Goal: Task Accomplishment & Management: Manage account settings

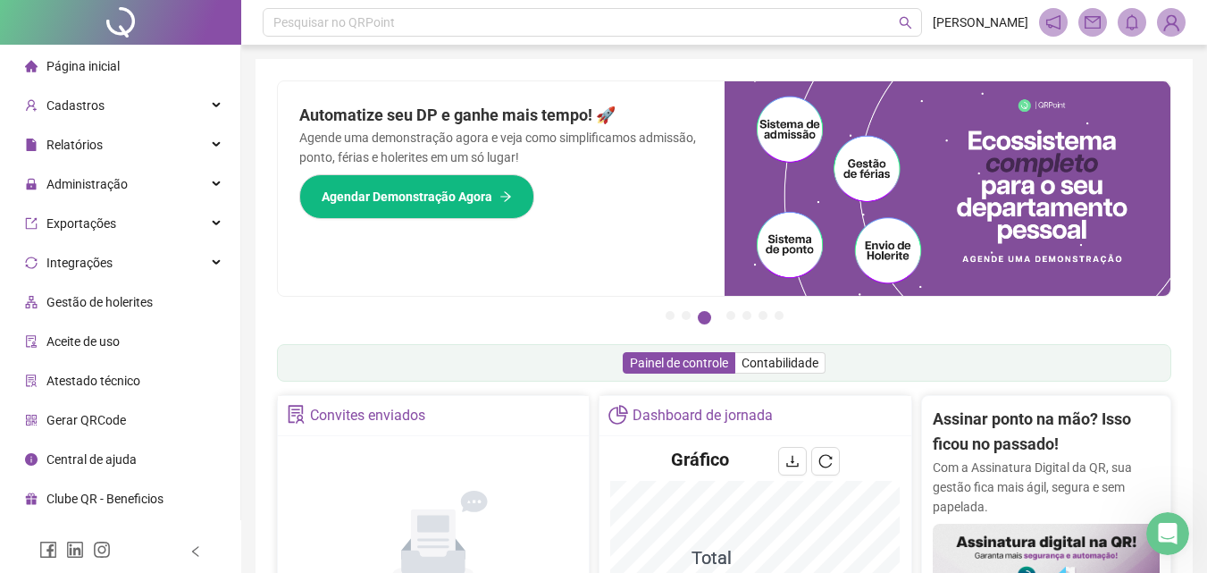
scroll to position [690, 0]
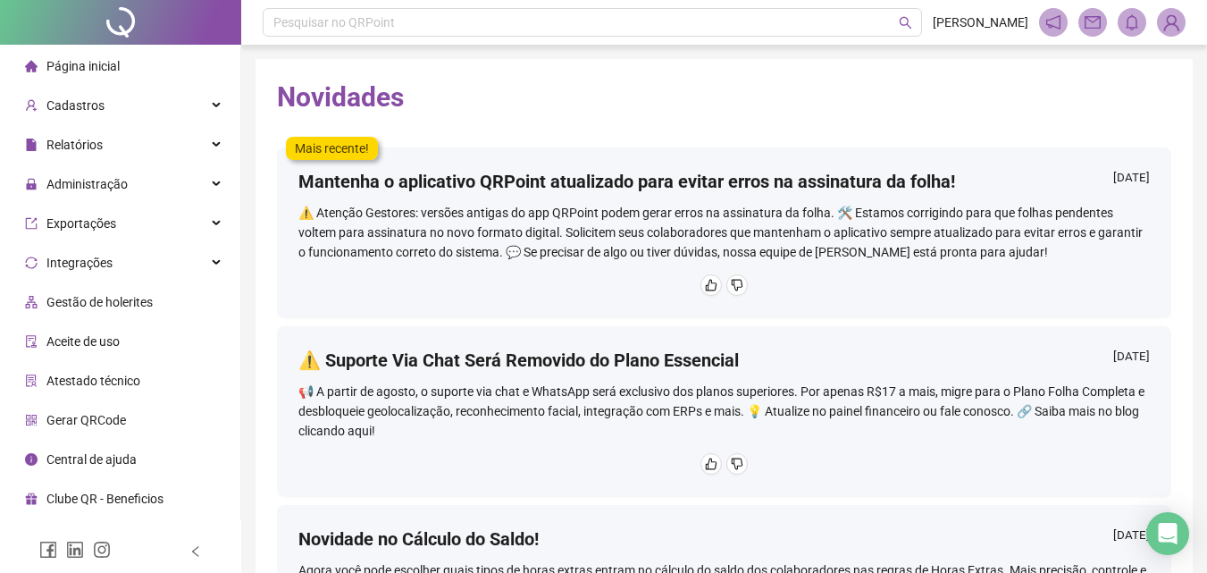
click at [84, 55] on div "Página inicial" at bounding box center [72, 66] width 95 height 36
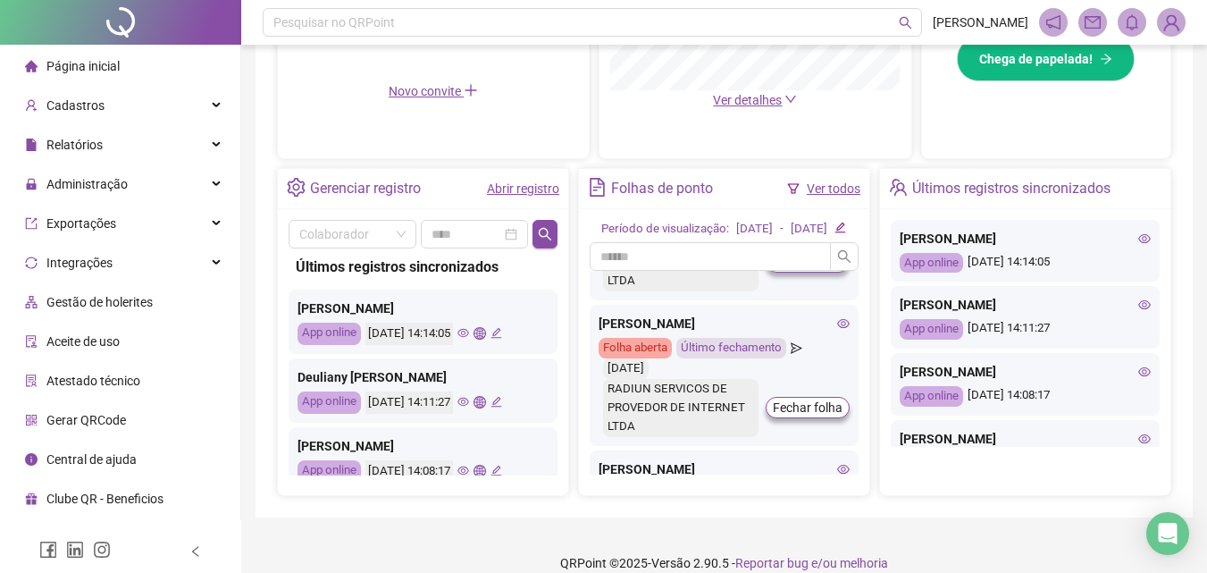
scroll to position [357, 0]
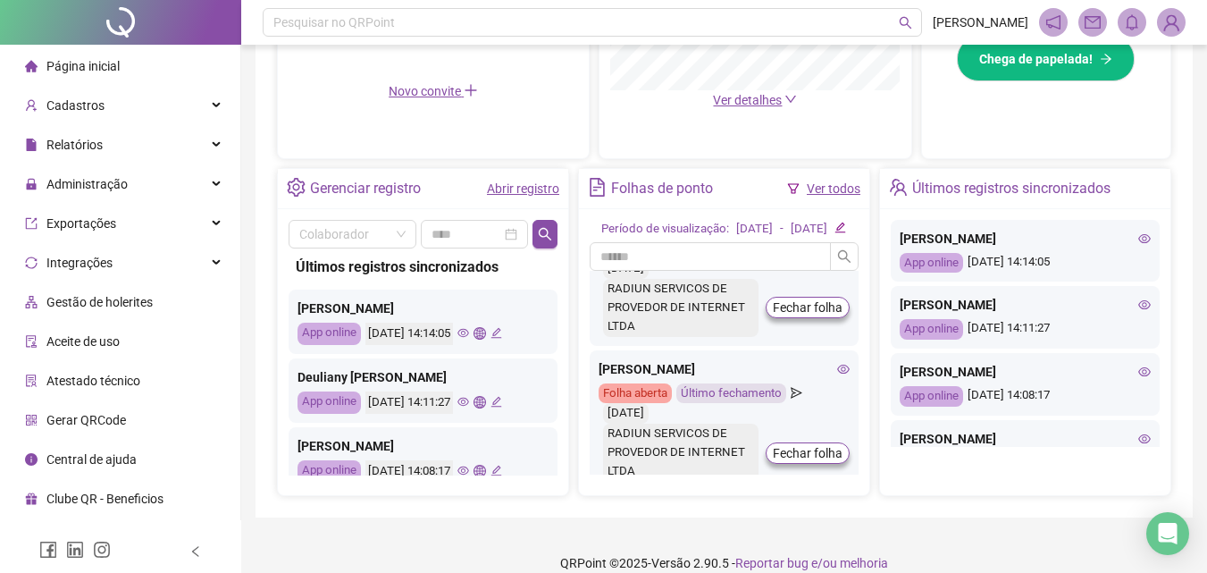
click at [837, 373] on icon "eye" at bounding box center [843, 368] width 13 height 9
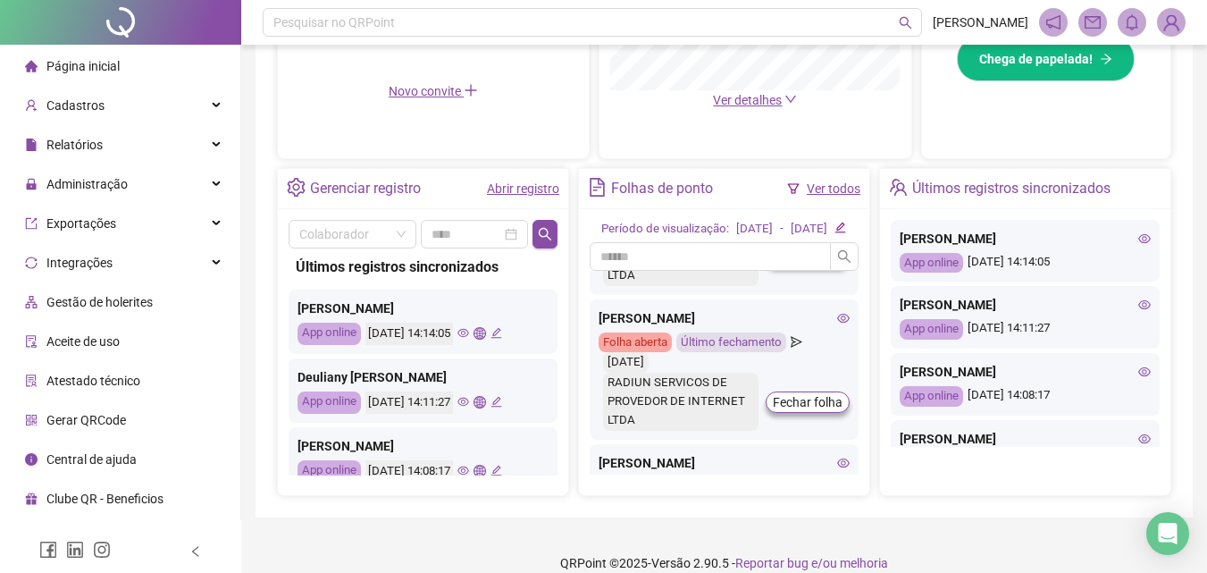
scroll to position [447, 0]
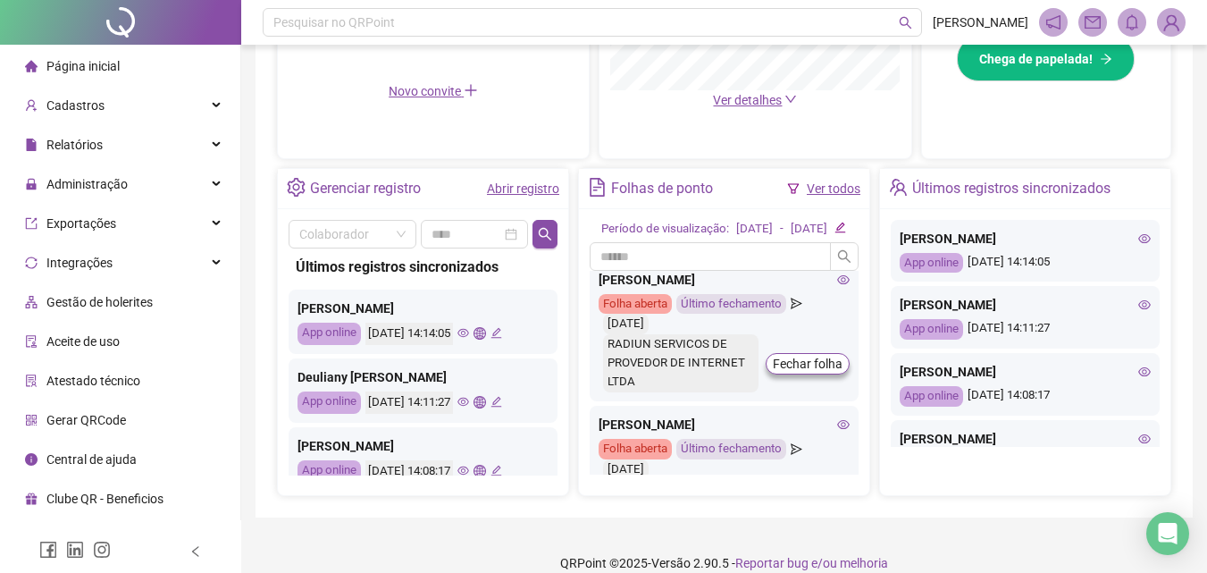
click at [846, 231] on div at bounding box center [841, 229] width 12 height 19
click at [846, 233] on icon "edit" at bounding box center [841, 228] width 11 height 11
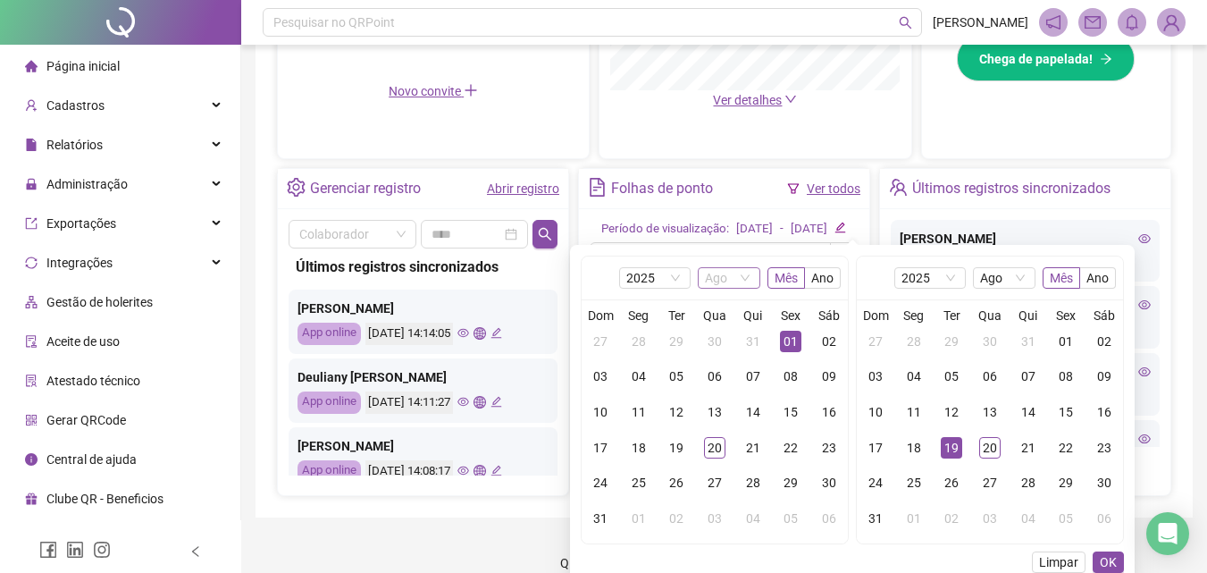
click at [730, 272] on span "Ago" at bounding box center [729, 278] width 48 height 20
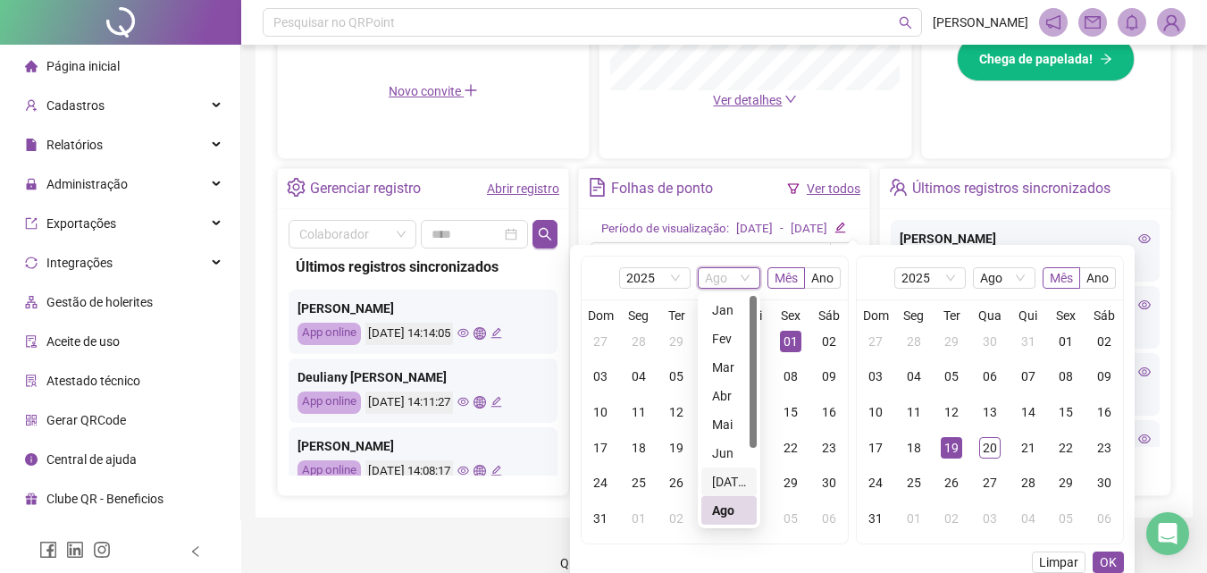
click at [719, 478] on div "[DATE]" at bounding box center [729, 482] width 34 height 20
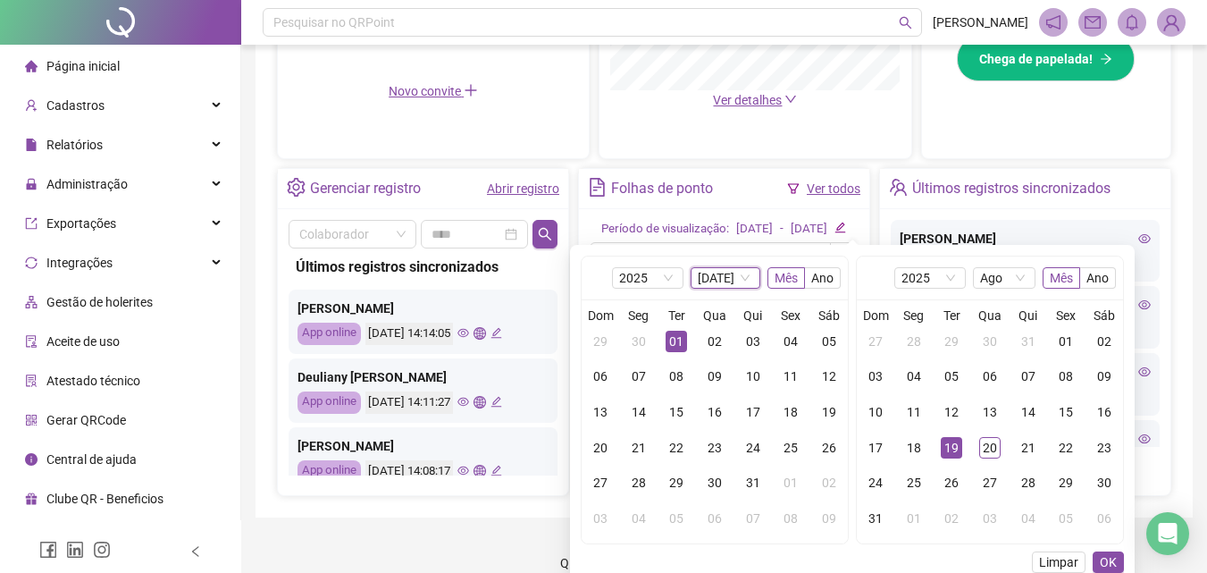
click at [677, 343] on div "01" at bounding box center [676, 341] width 21 height 21
click at [761, 469] on td "31" at bounding box center [753, 484] width 38 height 36
click at [678, 344] on div "01" at bounding box center [676, 341] width 21 height 21
click at [988, 273] on span "Ago" at bounding box center [1004, 278] width 48 height 20
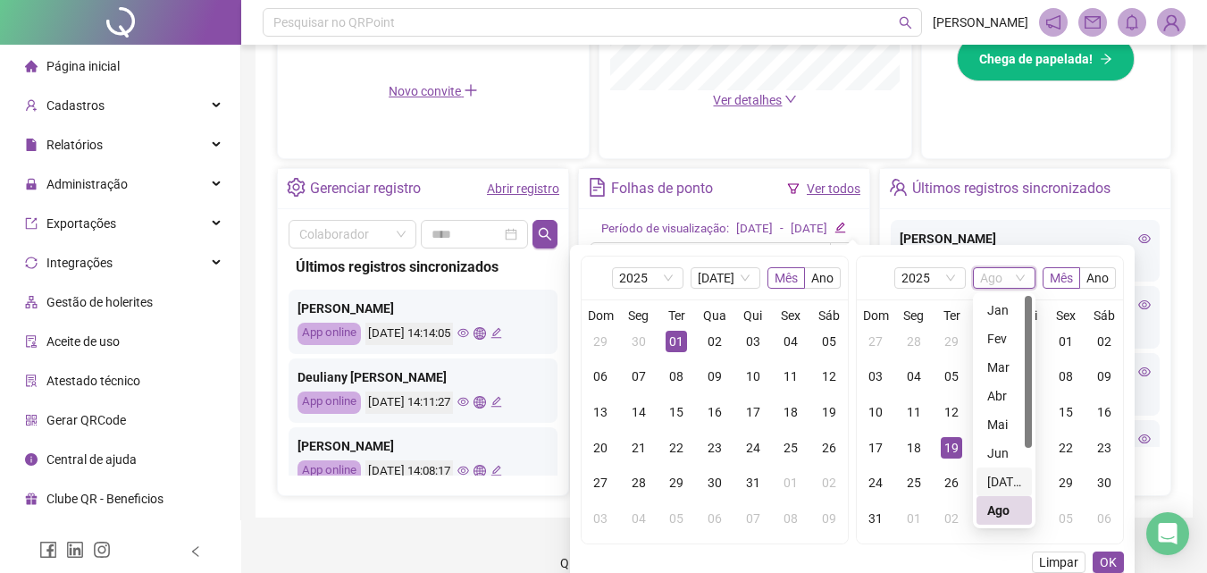
click at [1006, 478] on div "[DATE]" at bounding box center [1004, 482] width 34 height 20
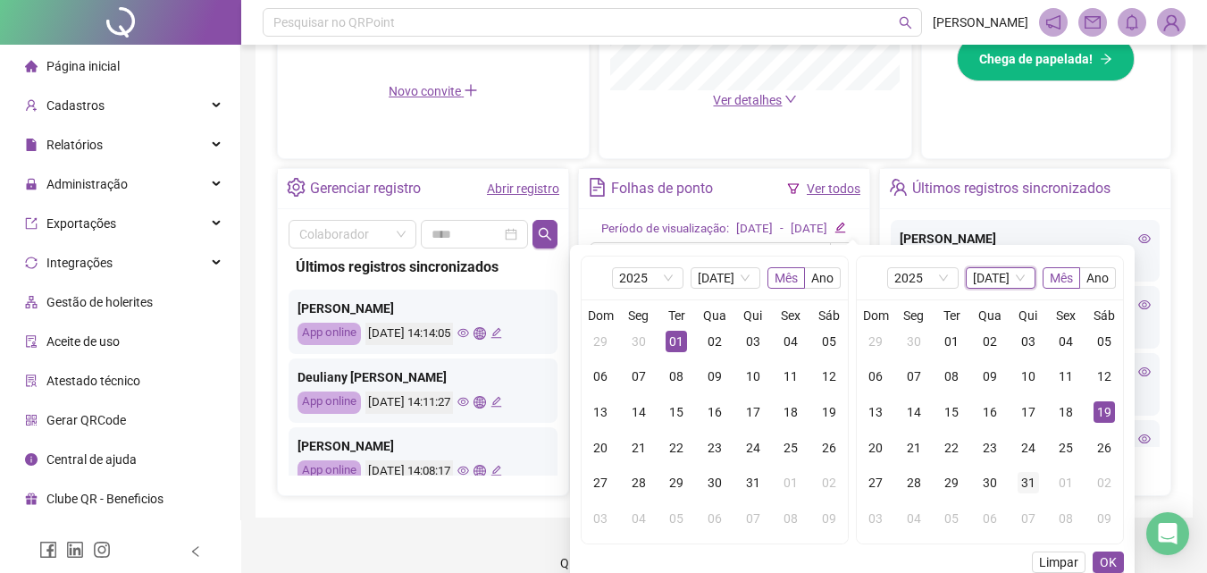
click at [1029, 491] on div "31" at bounding box center [1028, 482] width 21 height 21
click at [1101, 558] on span "OK" at bounding box center [1108, 562] width 17 height 20
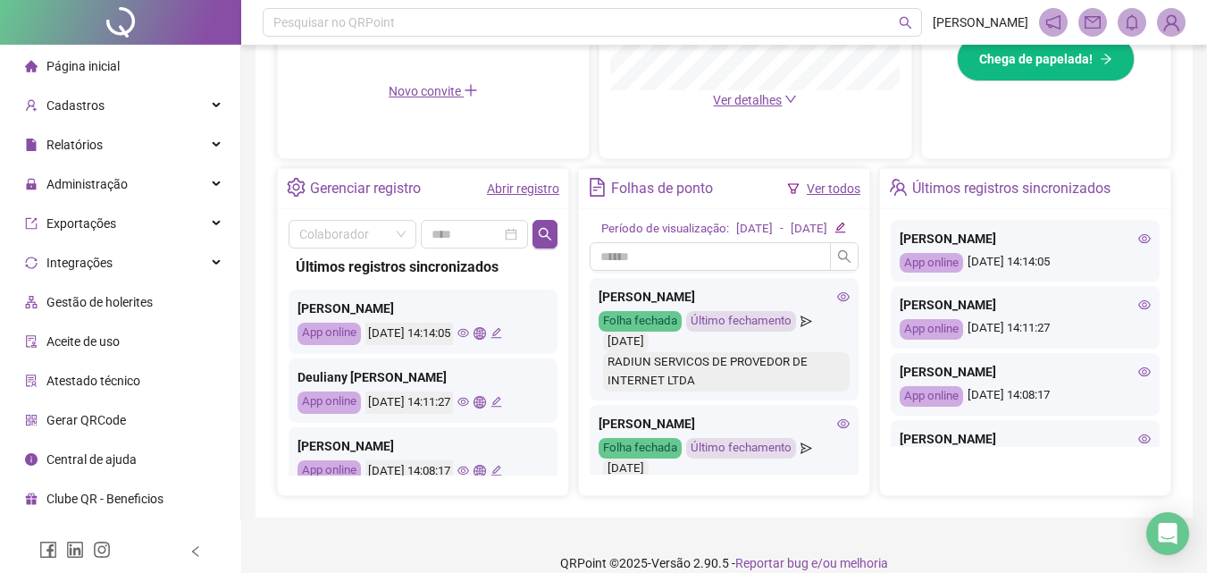
scroll to position [357, 0]
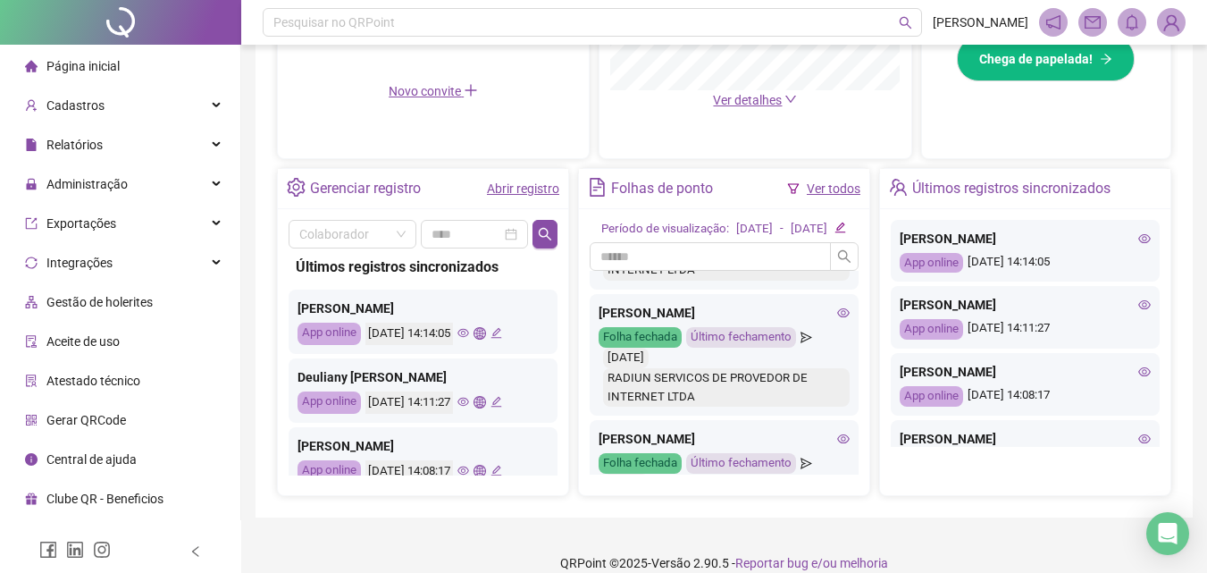
click at [837, 319] on icon "eye" at bounding box center [843, 313] width 13 height 13
click at [503, 179] on div "Abrir registro" at bounding box center [523, 189] width 72 height 20
click at [511, 191] on link "Abrir registro" at bounding box center [523, 188] width 72 height 14
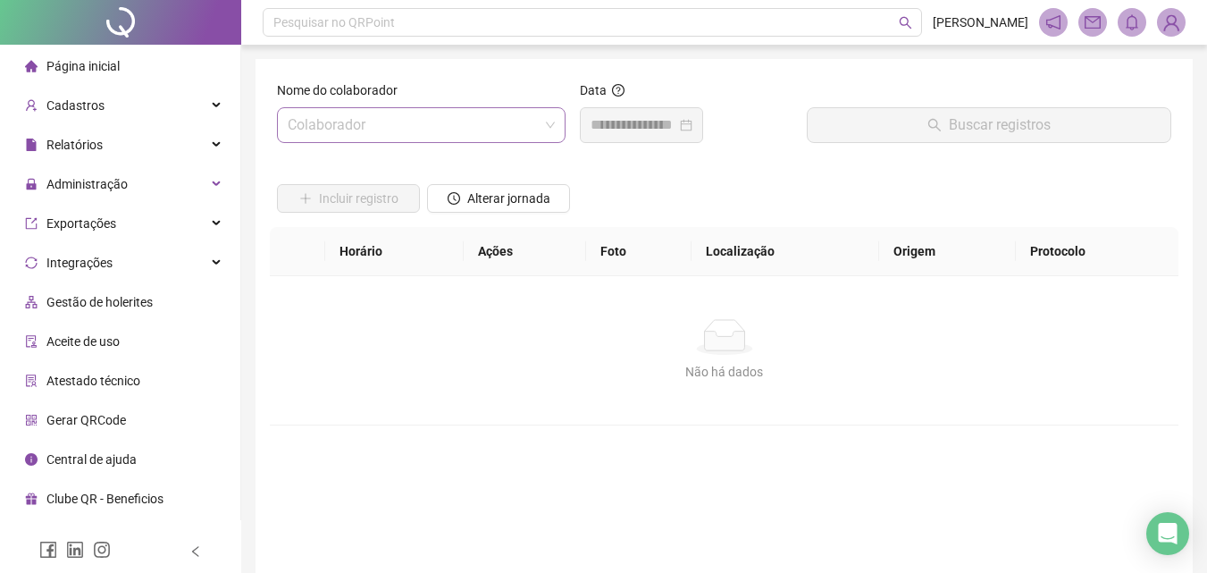
click at [364, 130] on input "search" at bounding box center [413, 125] width 251 height 34
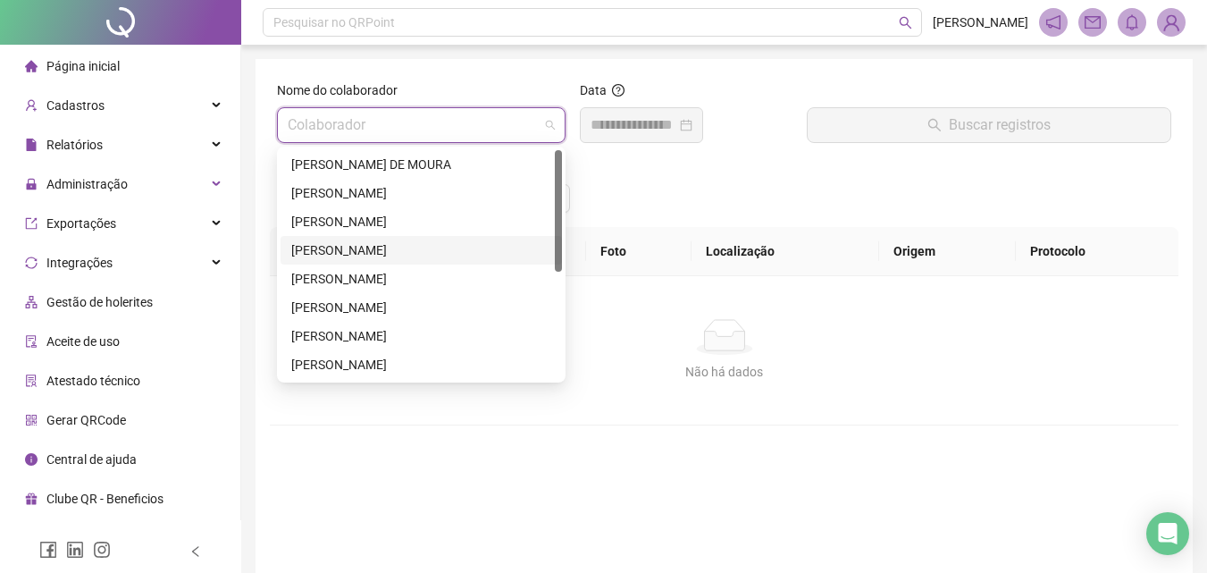
click at [373, 243] on div "[PERSON_NAME]" at bounding box center [421, 250] width 260 height 20
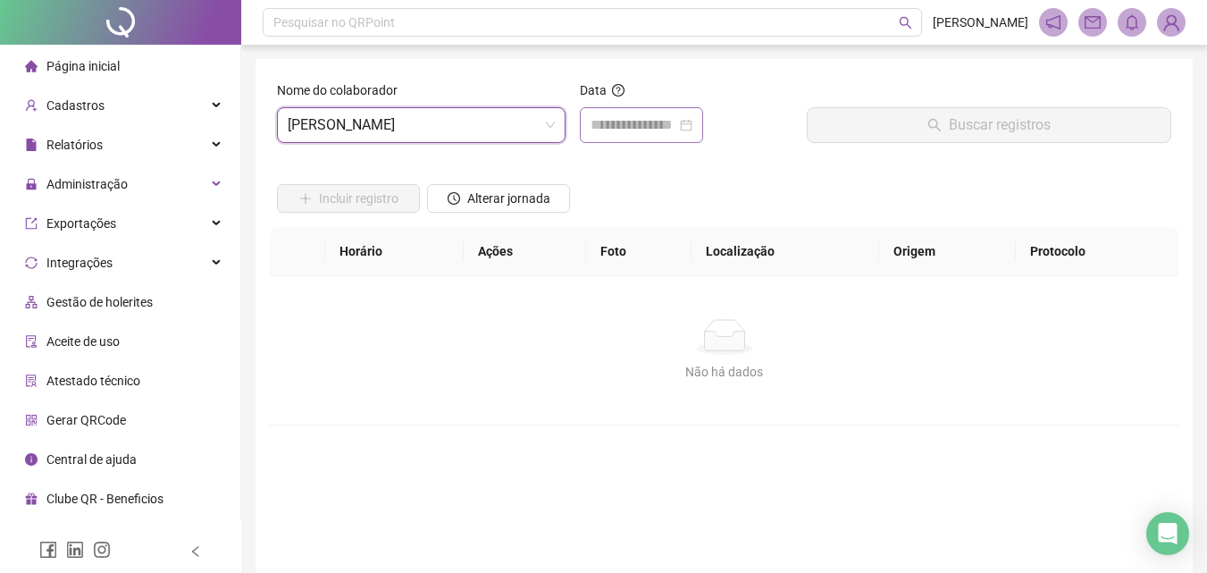
click at [696, 110] on div at bounding box center [641, 125] width 123 height 36
click at [676, 117] on input at bounding box center [634, 124] width 86 height 21
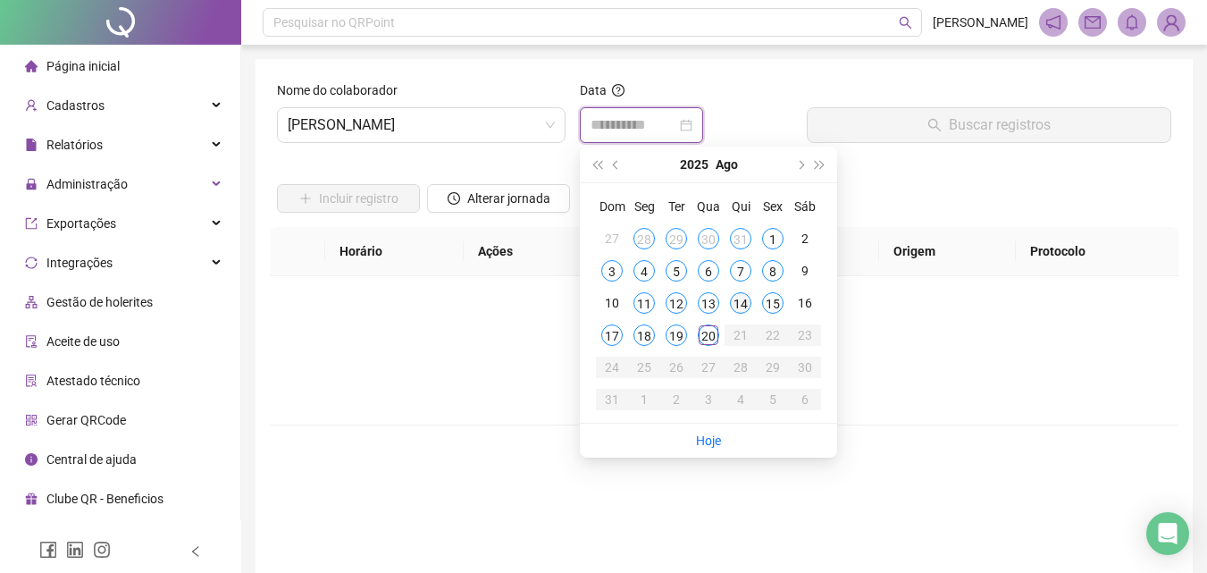
type input "**********"
click at [735, 308] on div "14" at bounding box center [740, 302] width 21 height 21
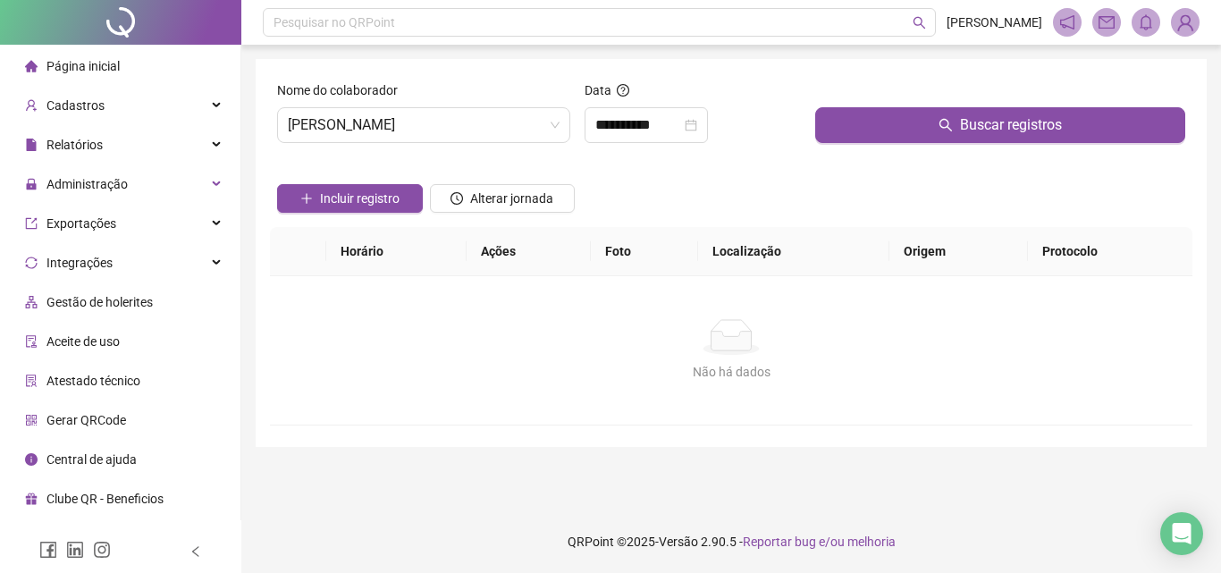
click at [915, 89] on div at bounding box center [1000, 93] width 370 height 27
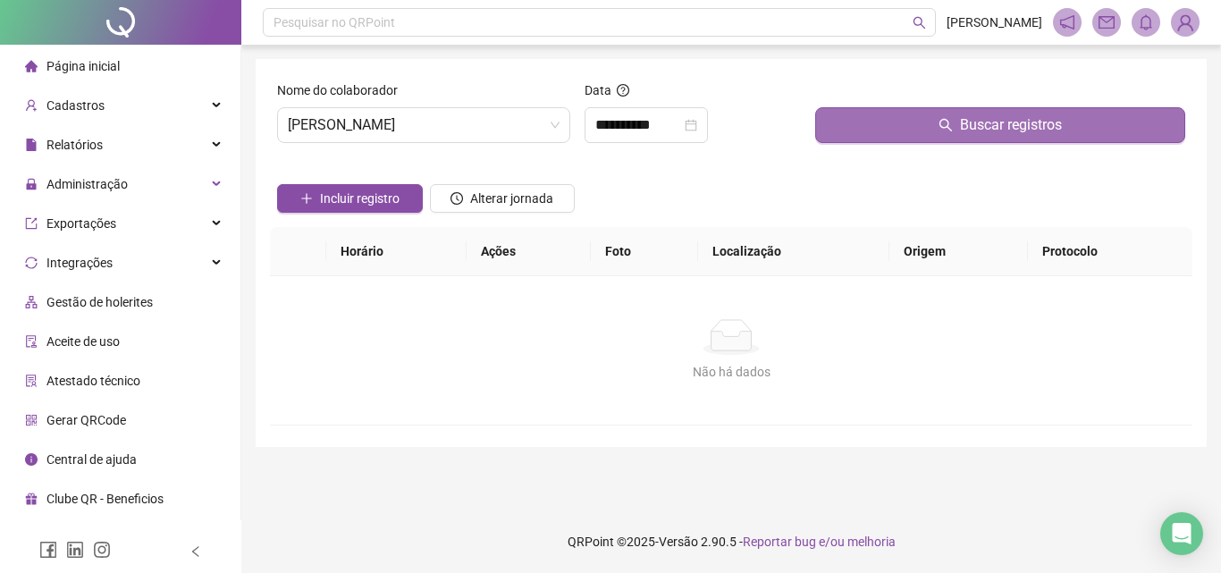
click at [927, 118] on button "Buscar registros" at bounding box center [1000, 125] width 370 height 36
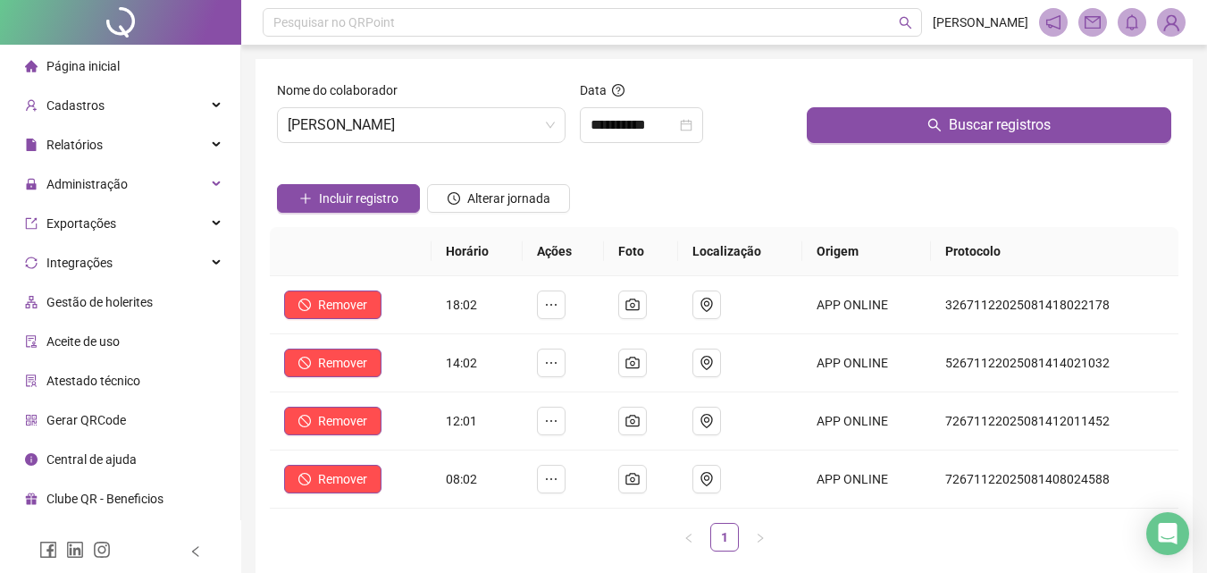
click at [75, 68] on span "Página inicial" at bounding box center [82, 66] width 73 height 14
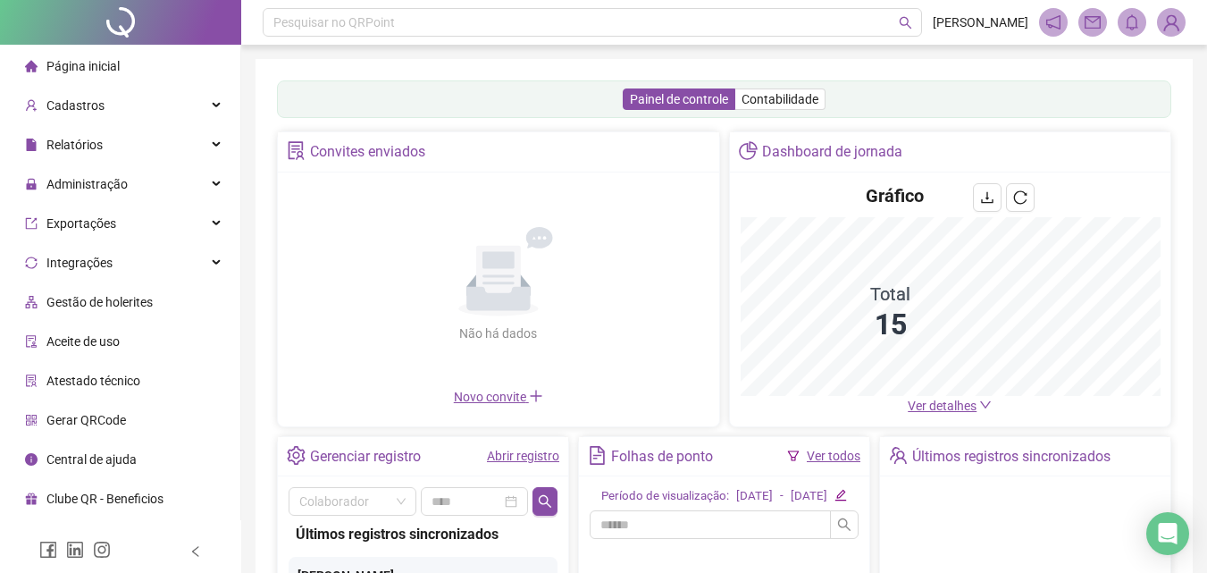
scroll to position [179, 0]
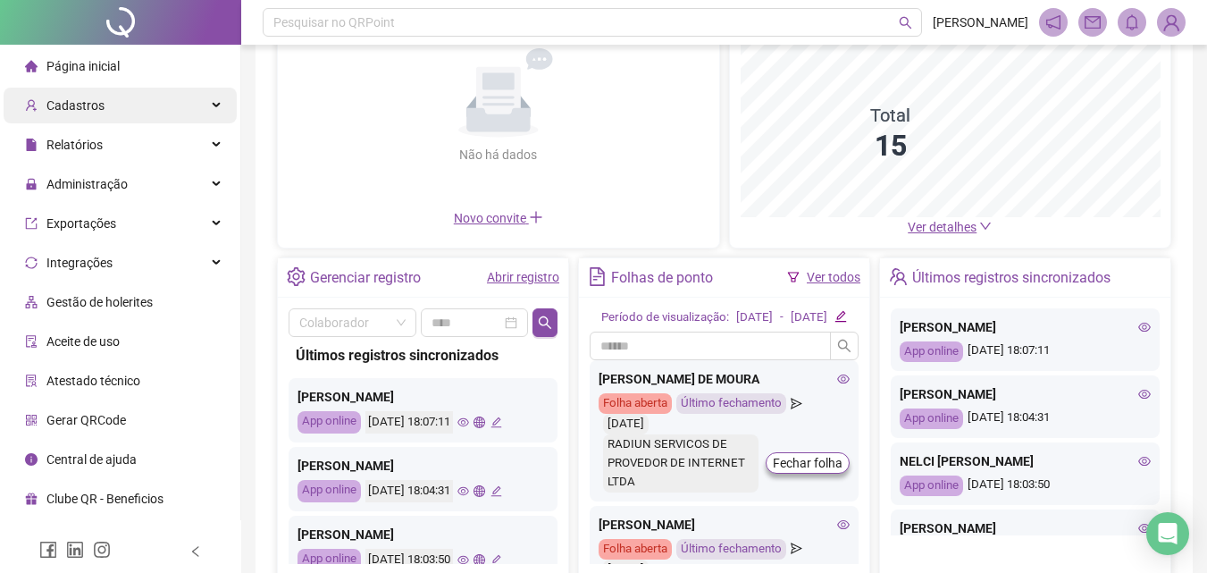
click at [132, 97] on div "Cadastros" at bounding box center [120, 106] width 233 height 36
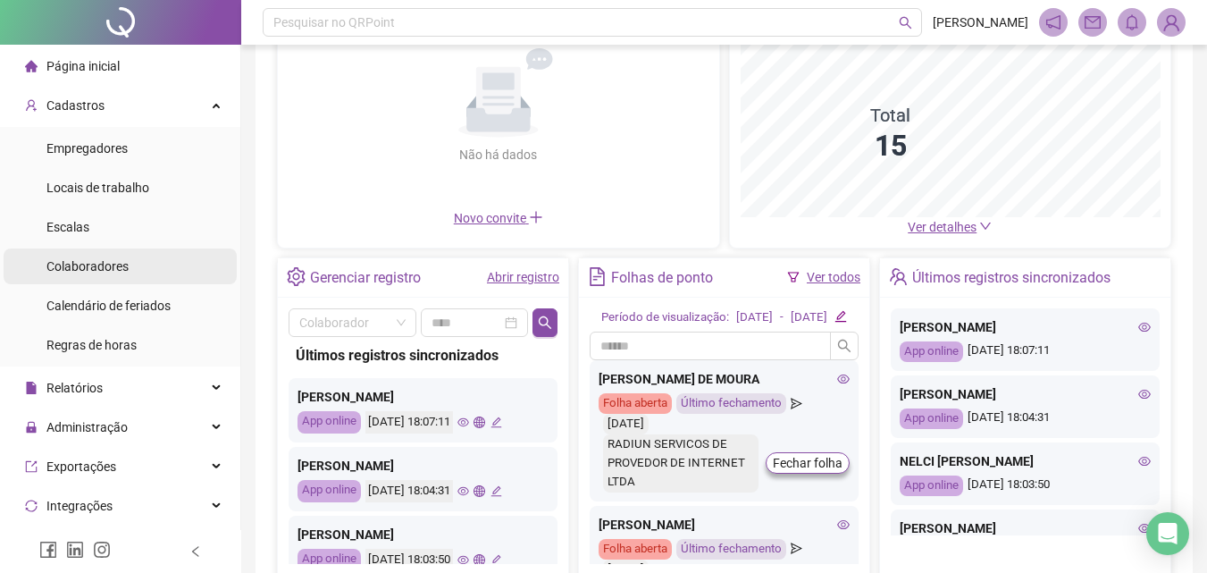
click at [145, 272] on li "Colaboradores" at bounding box center [120, 266] width 233 height 36
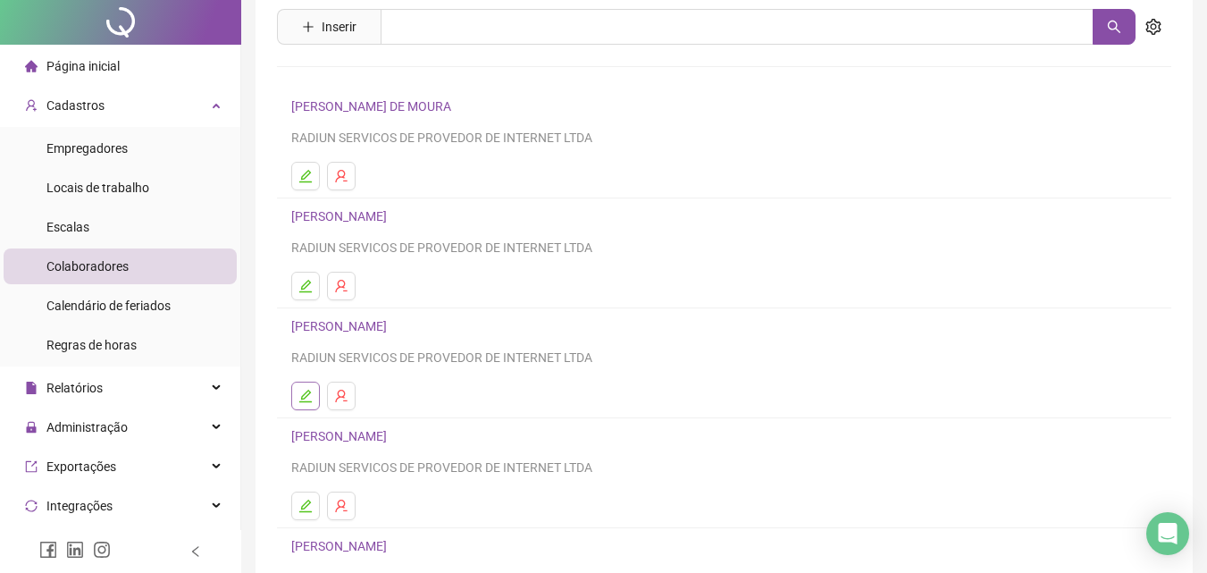
scroll to position [179, 0]
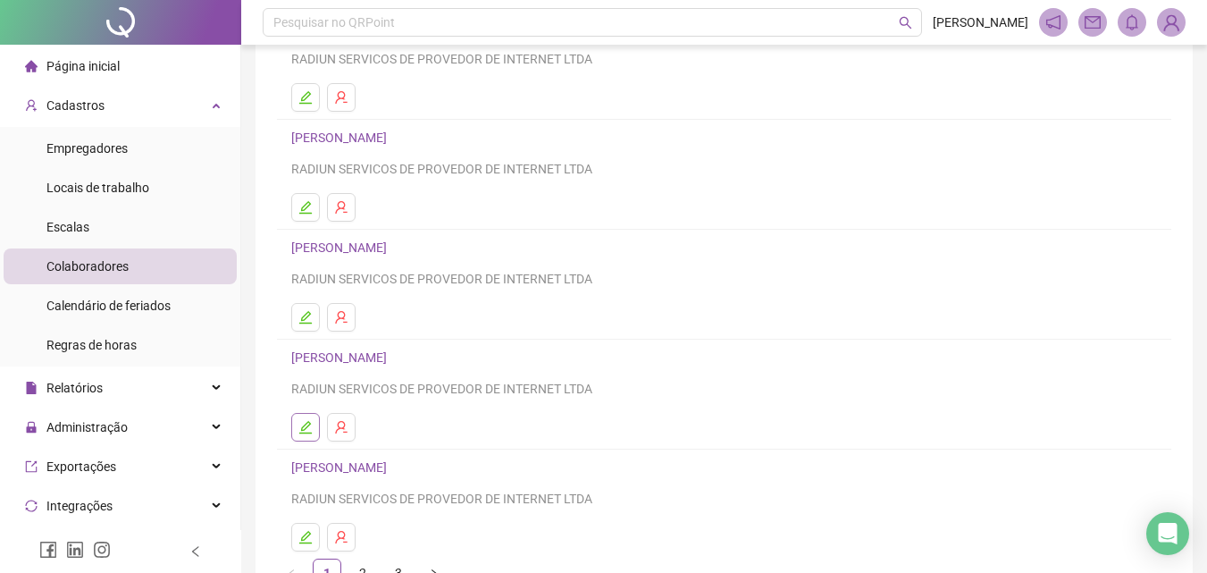
click at [305, 429] on icon "edit" at bounding box center [305, 427] width 13 height 13
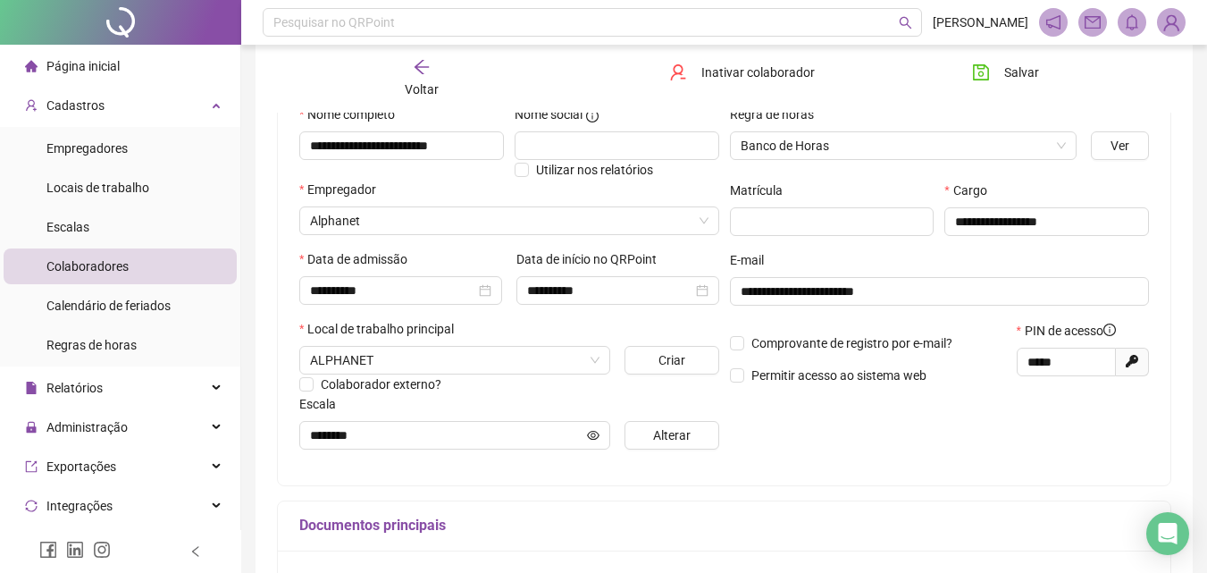
type input "********"
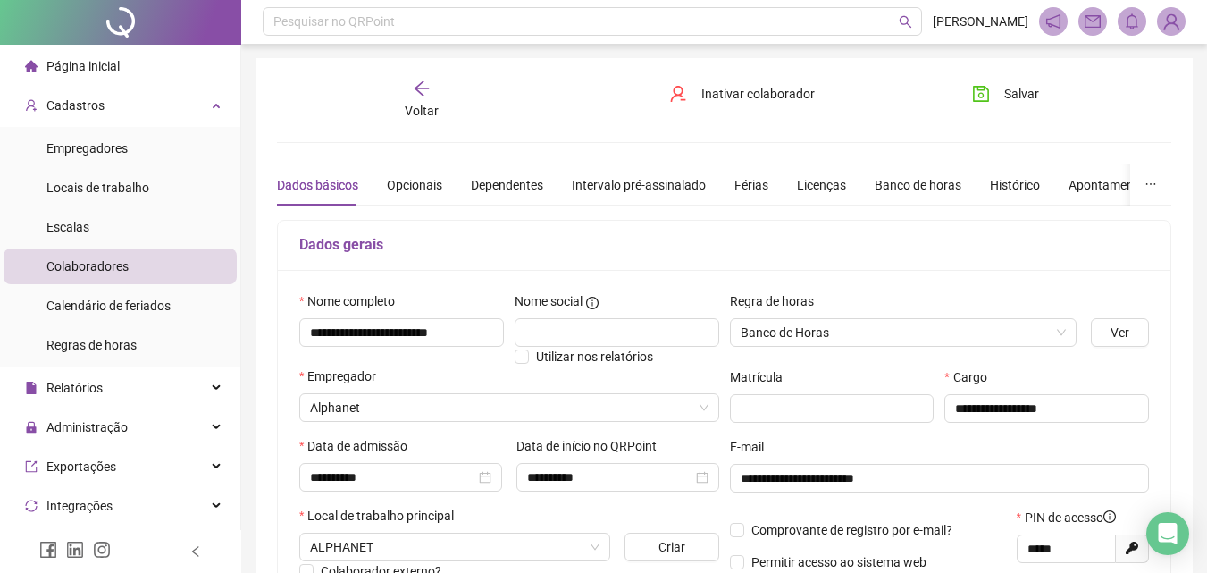
scroll to position [0, 0]
click at [1069, 189] on div "Apontamentos" at bounding box center [1110, 186] width 83 height 20
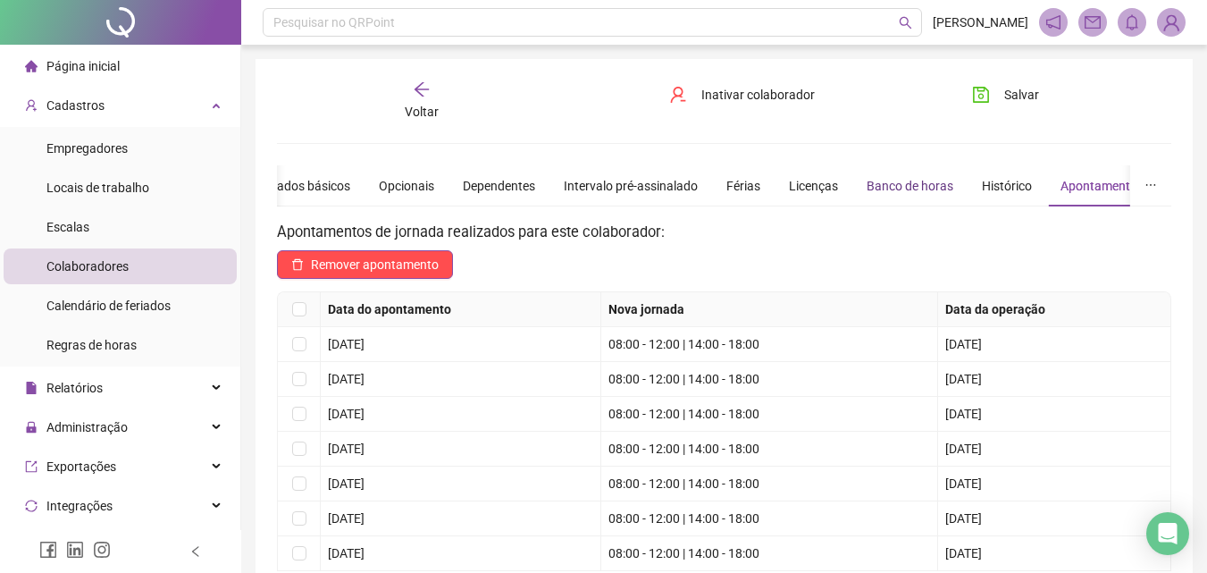
click at [897, 181] on div "Banco de horas" at bounding box center [910, 186] width 87 height 20
